Goal: Task Accomplishment & Management: Use online tool/utility

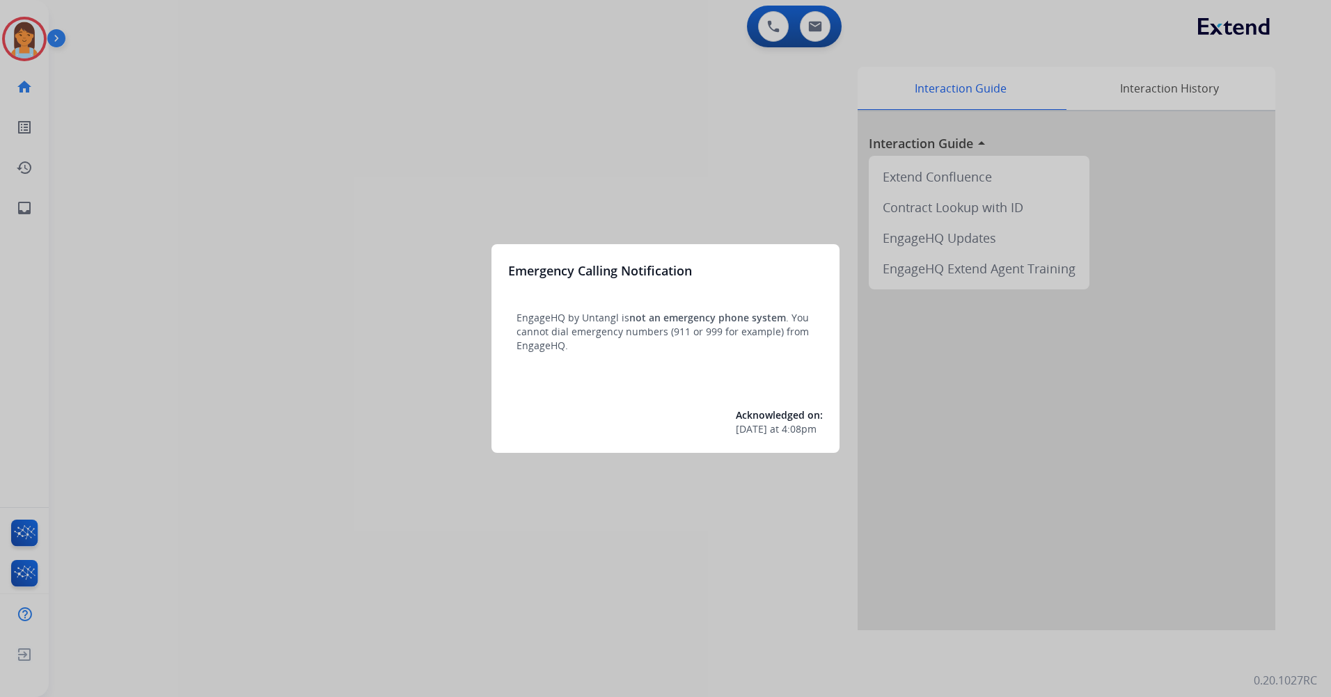
click at [680, 193] on div at bounding box center [665, 348] width 1331 height 697
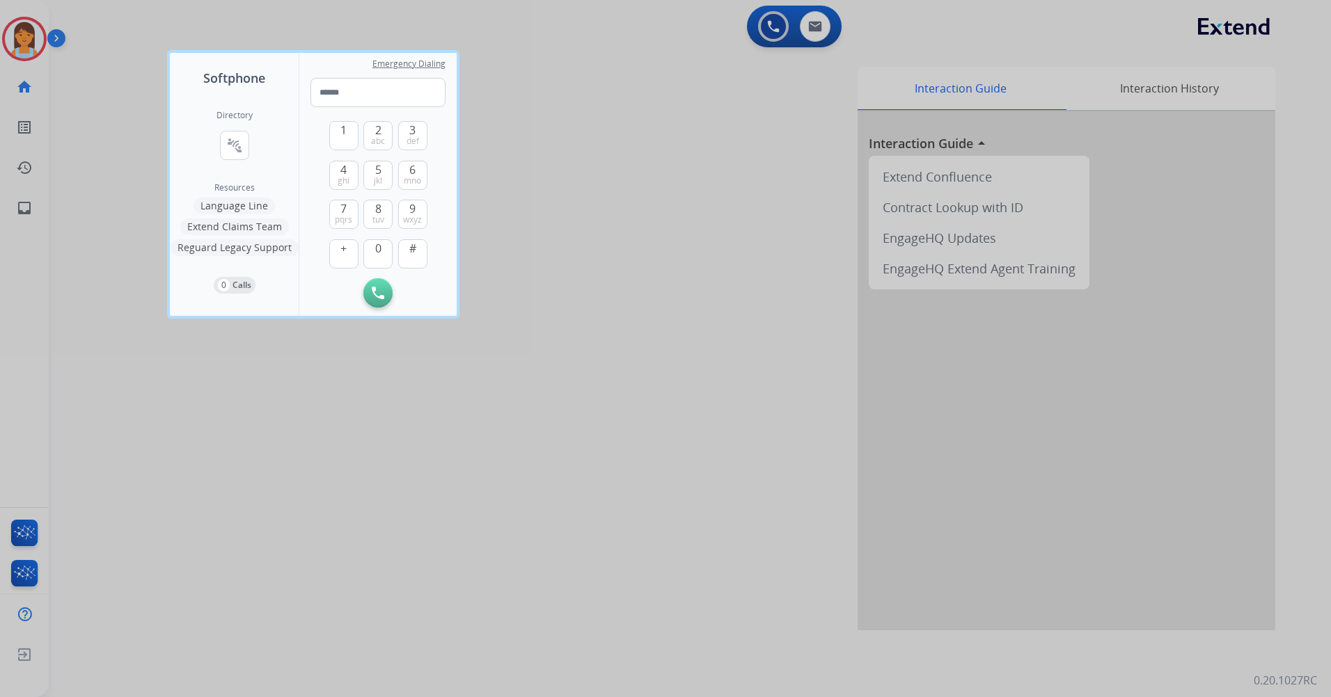
drag, startPoint x: 647, startPoint y: 31, endPoint x: 287, endPoint y: 70, distance: 361.8
click at [642, 33] on div at bounding box center [665, 348] width 1331 height 697
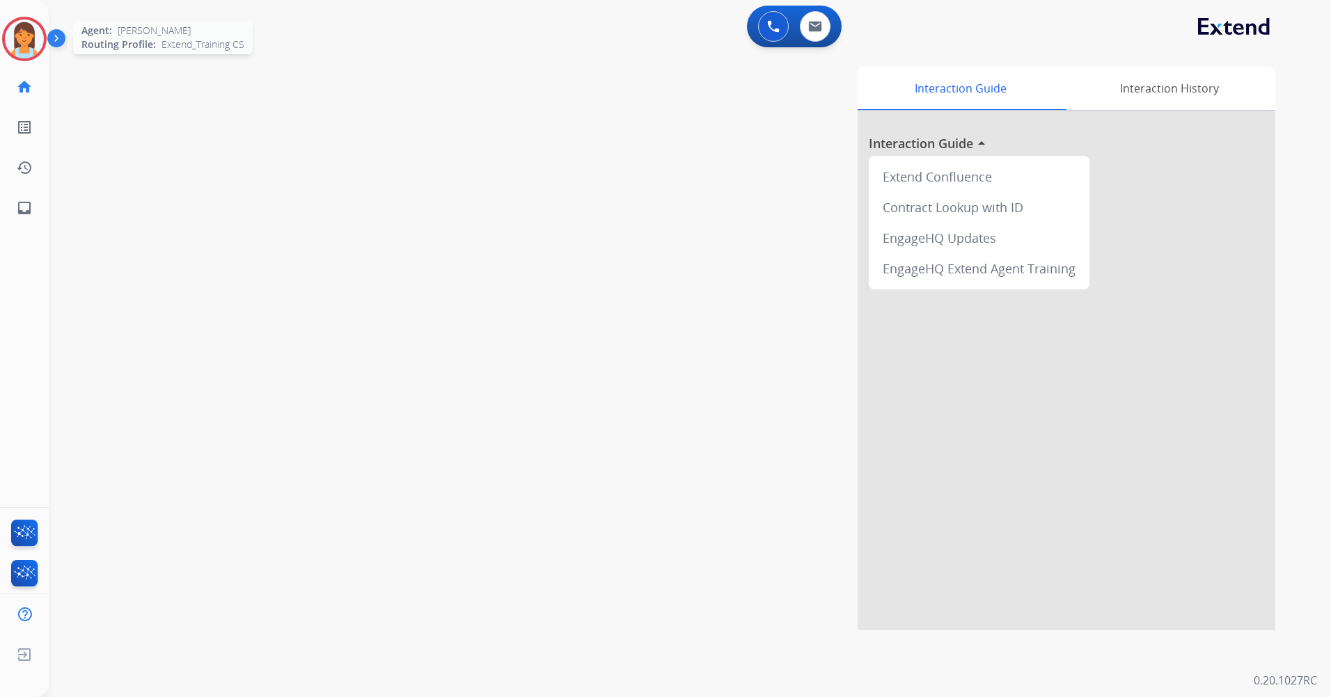
click at [19, 45] on img at bounding box center [24, 38] width 39 height 39
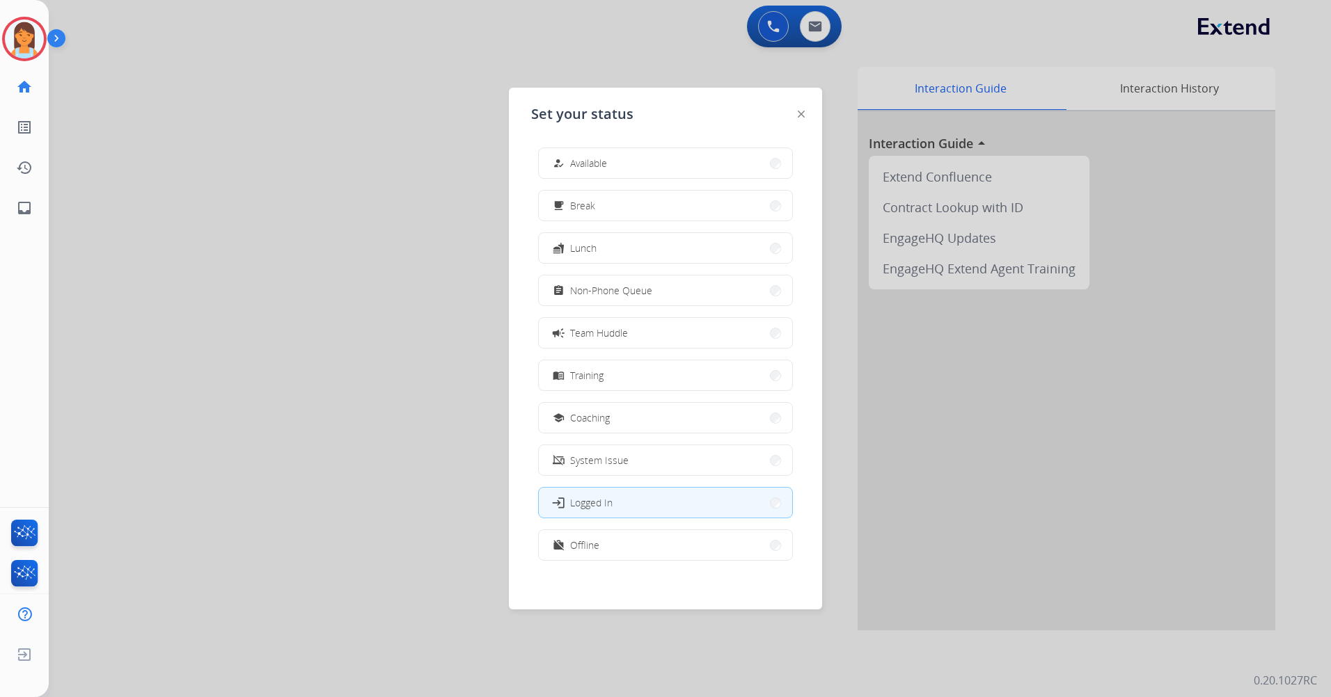
scroll to position [4, 0]
click at [662, 531] on button "work_off Offline" at bounding box center [665, 541] width 253 height 30
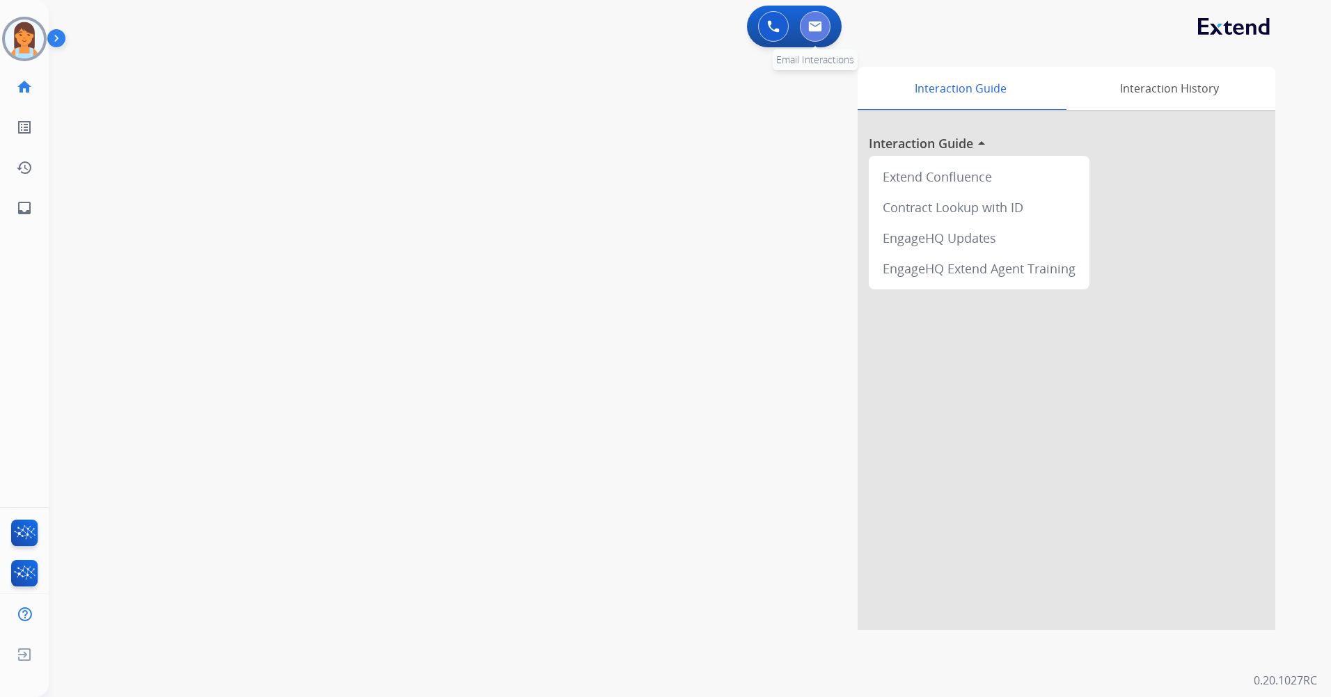
click at [817, 23] on img at bounding box center [815, 26] width 14 height 11
